Goal: Navigation & Orientation: Find specific page/section

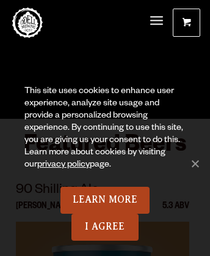
scroll to position [6156, 0]
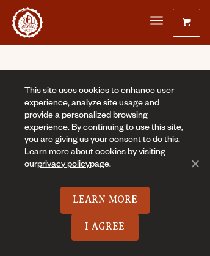
click at [186, 23] on span at bounding box center [187, 24] width 9 height 9
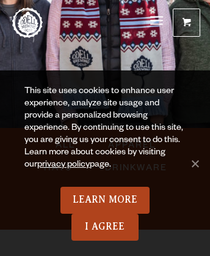
click at [186, 23] on span at bounding box center [187, 24] width 9 height 9
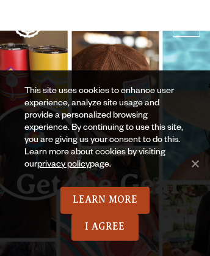
scroll to position [755, 0]
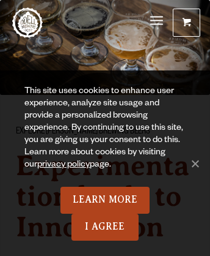
click at [156, 21] on span "Menu" at bounding box center [156, 20] width 13 height 3
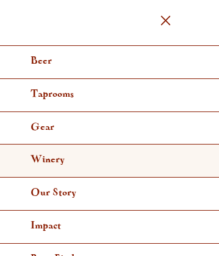
click at [105, 159] on link "Winery" at bounding box center [109, 160] width 219 height 33
